Goal: Find specific page/section: Find specific page/section

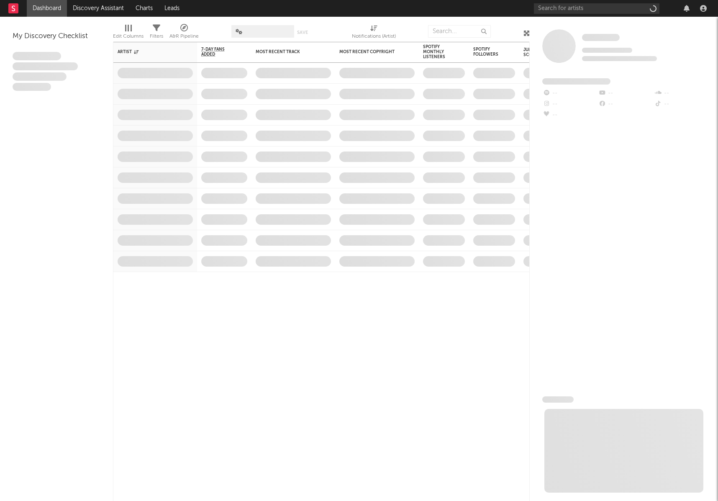
click at [348, 186] on span at bounding box center [377, 177] width 84 height 20
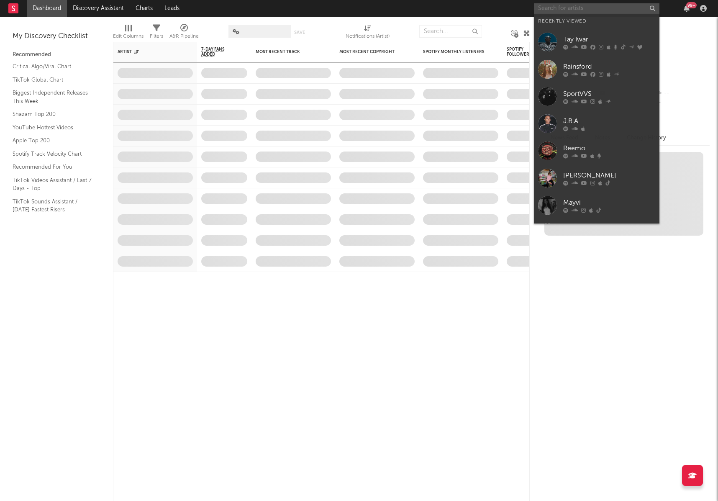
click at [576, 11] on input "text" at bounding box center [596, 8] width 125 height 10
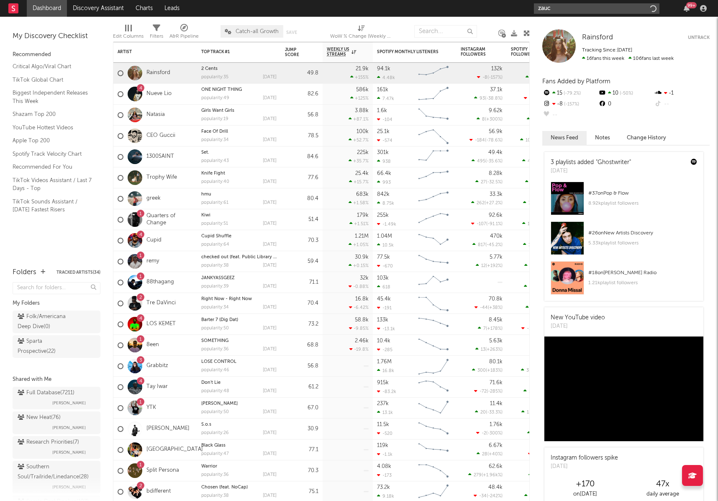
type input "zaucy"
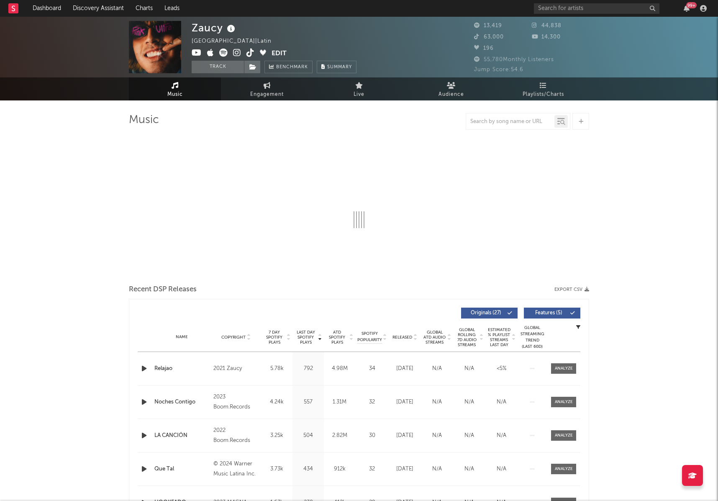
select select "6m"
